Goal: Transaction & Acquisition: Purchase product/service

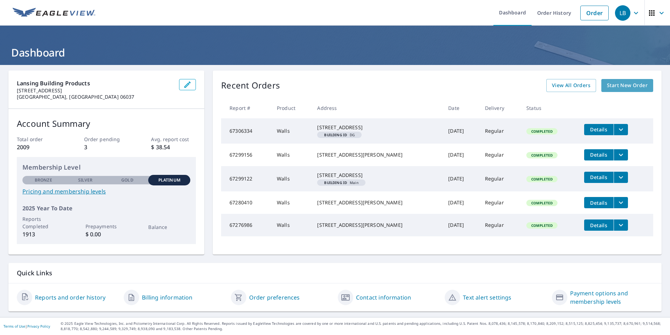
click at [615, 85] on span "Start New Order" at bounding box center [627, 85] width 41 height 9
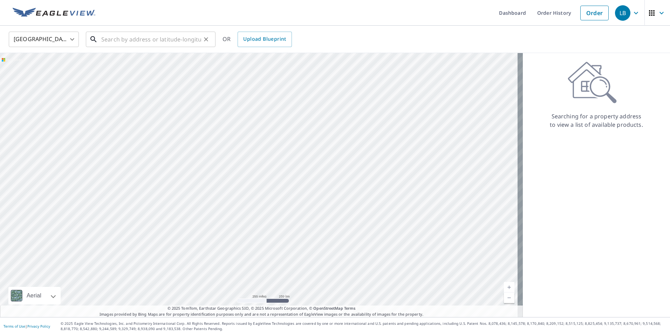
click at [152, 41] on input "text" at bounding box center [151, 39] width 100 height 20
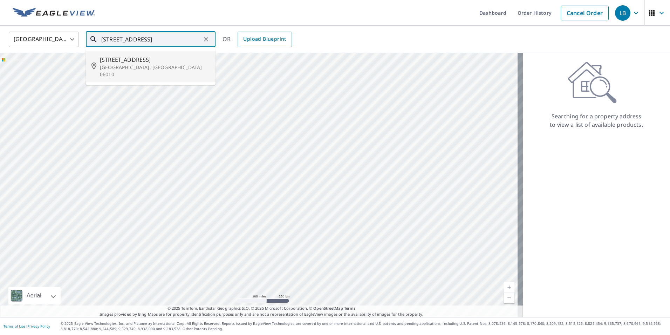
click at [109, 62] on span "[STREET_ADDRESS]" at bounding box center [155, 59] width 110 height 8
type input "[STREET_ADDRESS]"
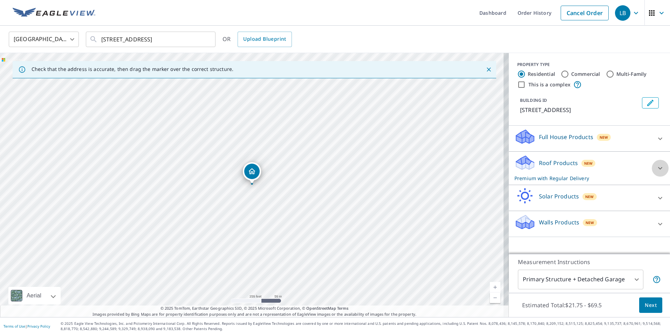
click at [658, 167] on icon at bounding box center [660, 168] width 4 height 2
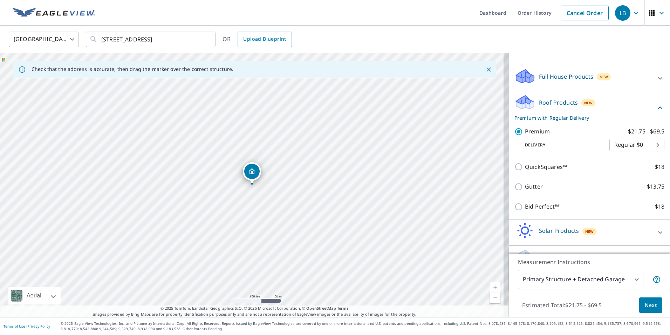
scroll to position [43, 0]
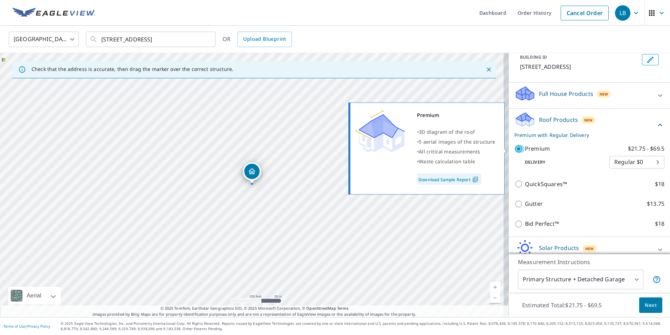
click at [515, 150] on input "Premium $21.75 - $69.5" at bounding box center [520, 148] width 11 height 8
checkbox input "false"
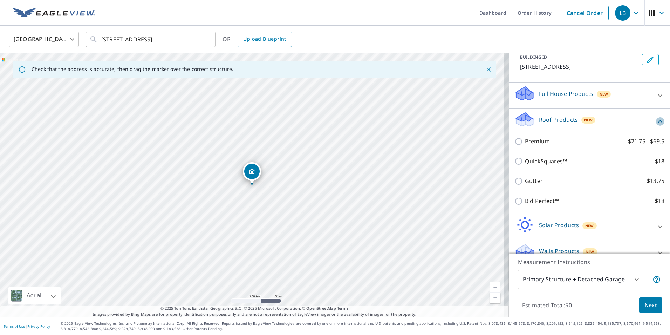
click at [656, 119] on icon at bounding box center [660, 121] width 8 height 8
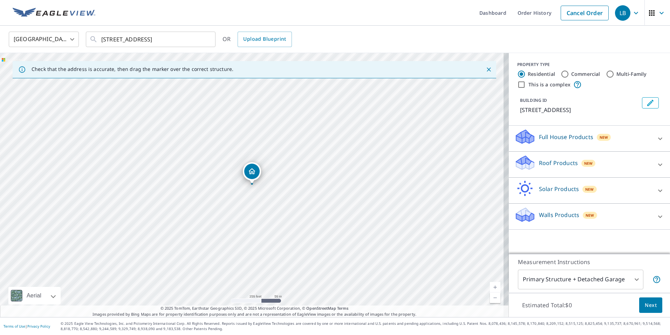
scroll to position [0, 0]
click at [656, 216] on icon at bounding box center [660, 216] width 8 height 8
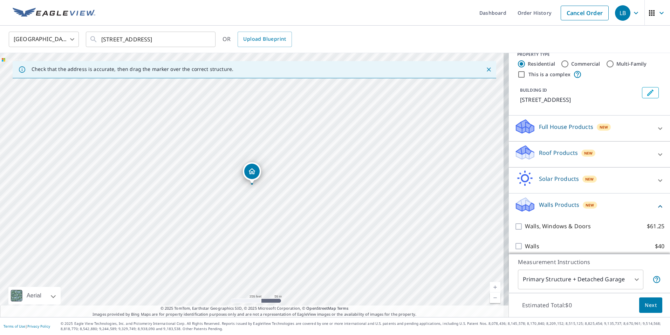
scroll to position [15, 0]
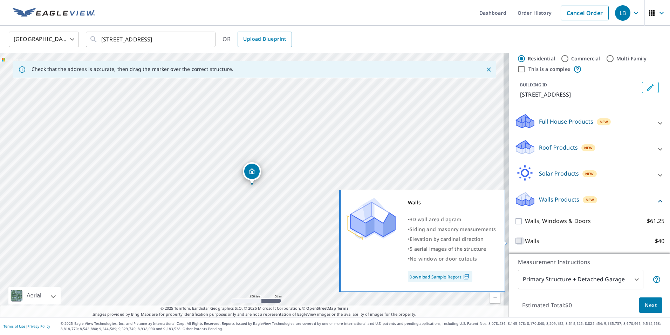
click at [515, 240] on input "Walls $40" at bounding box center [520, 240] width 11 height 8
checkbox input "true"
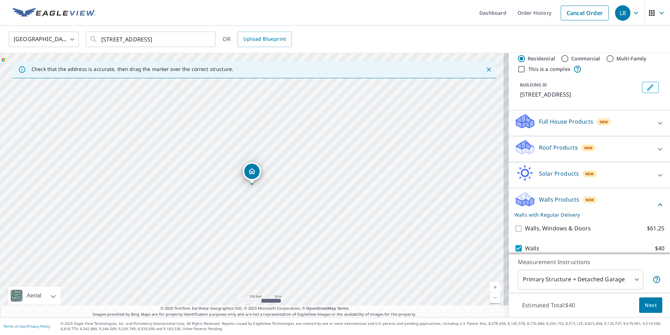
scroll to position [38, 0]
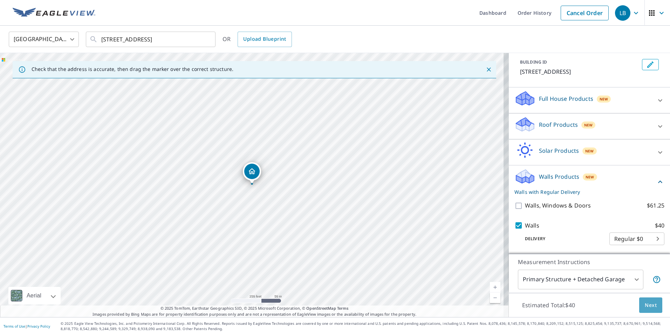
click at [647, 304] on span "Next" at bounding box center [651, 304] width 12 height 9
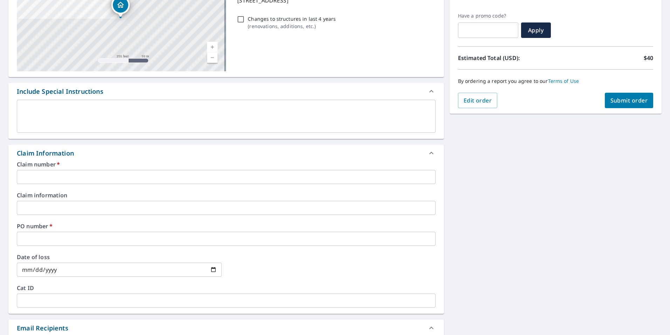
scroll to position [122, 0]
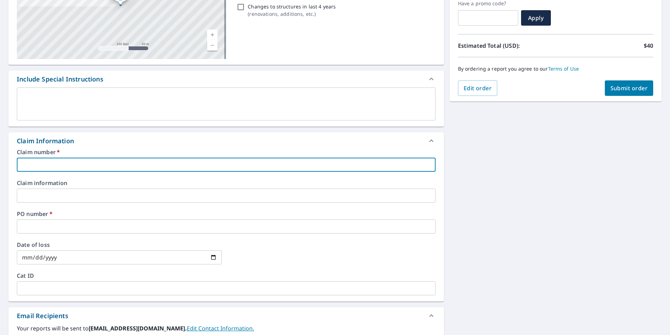
click at [101, 158] on input "text" at bounding box center [226, 164] width 419 height 14
paste input "[PERSON_NAME] BLDG CO INC - BECT - 3000746"
type input "[PERSON_NAME] BLDG CO INC - BECT - 3000746"
click at [74, 227] on input "text" at bounding box center [226, 226] width 419 height 14
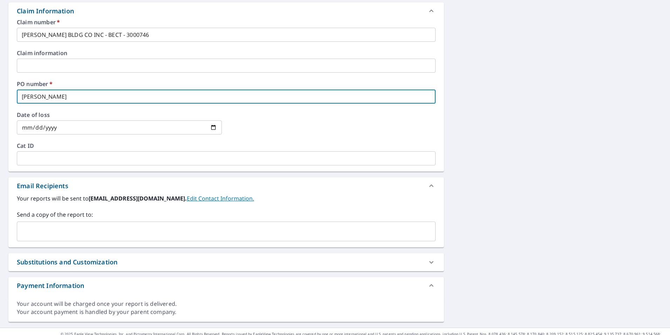
scroll to position [263, 0]
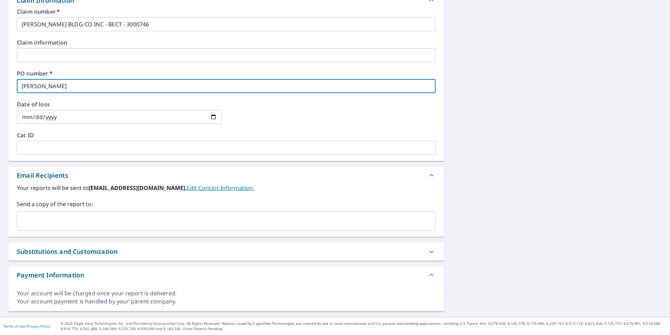
type input "[PERSON_NAME]"
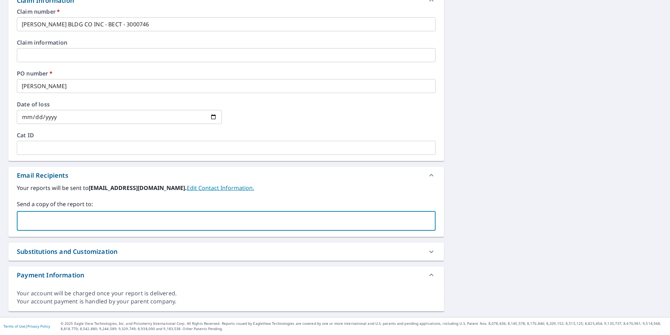
click at [68, 216] on input "text" at bounding box center [221, 220] width 402 height 13
type input "[PERSON_NAME][EMAIL_ADDRESS][PERSON_NAME][DOMAIN_NAME]"
click at [513, 217] on div "[STREET_ADDRESS] Aerial Road A standard road map Aerial A detailed look from ab…" at bounding box center [335, 59] width 670 height 514
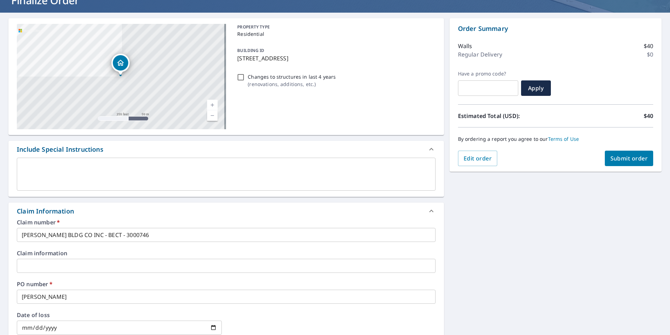
scroll to position [17, 0]
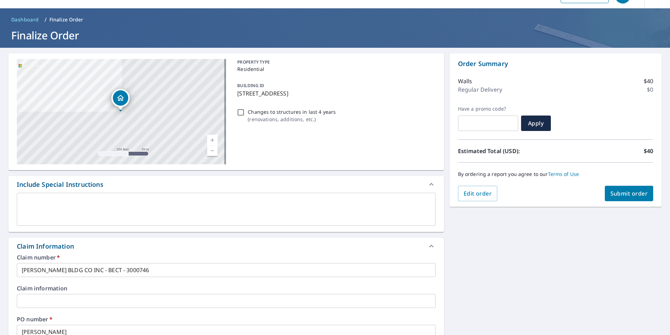
click at [612, 192] on span "Submit order" at bounding box center [630, 193] width 38 height 8
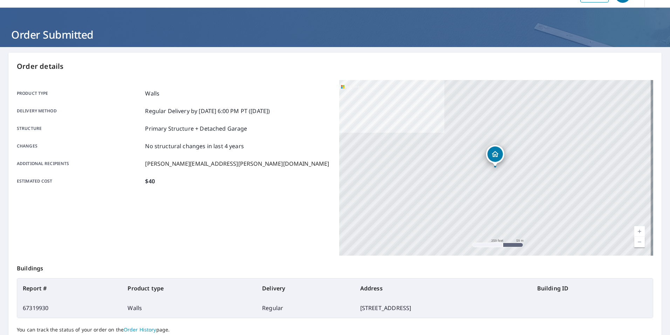
scroll to position [35, 0]
